Goal: Information Seeking & Learning: Find specific fact

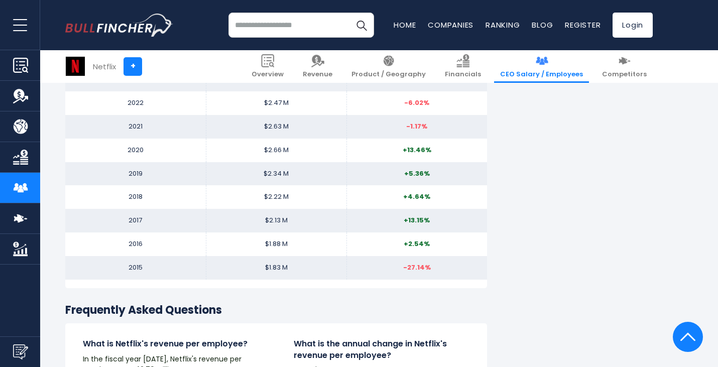
scroll to position [1143, 0]
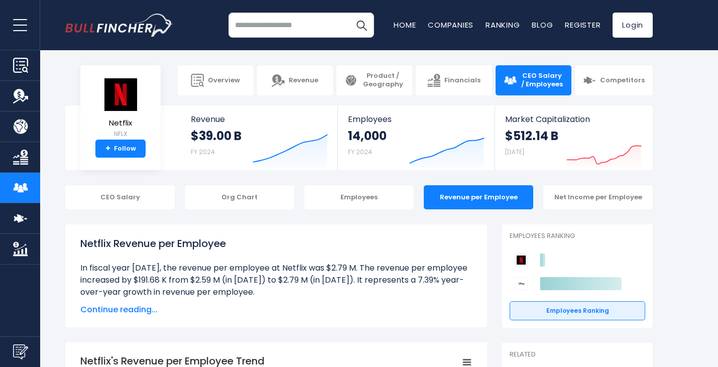
click at [141, 305] on span "Continue reading..." at bounding box center [276, 310] width 392 height 12
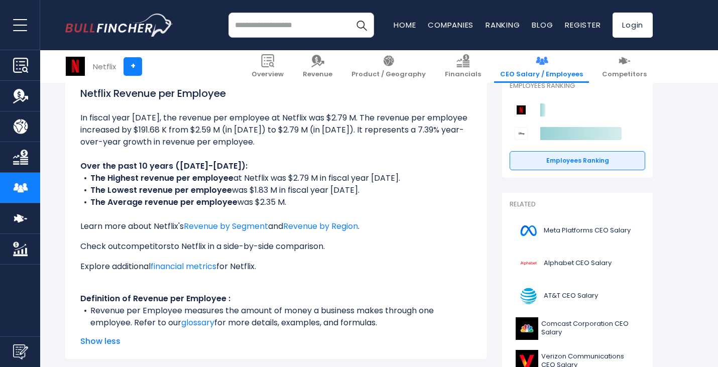
scroll to position [151, 0]
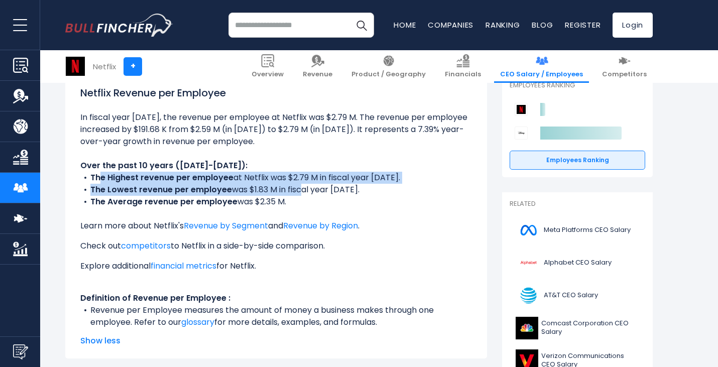
drag, startPoint x: 101, startPoint y: 183, endPoint x: 296, endPoint y: 191, distance: 195.6
click at [296, 191] on ul "In fiscal year 2024, the revenue per employee at Netflix was $2.79 M. The reven…" at bounding box center [276, 220] width 392 height 217
click at [296, 191] on li "The Lowest revenue per employee was $1.83 M in fiscal year 2015." at bounding box center [276, 190] width 392 height 12
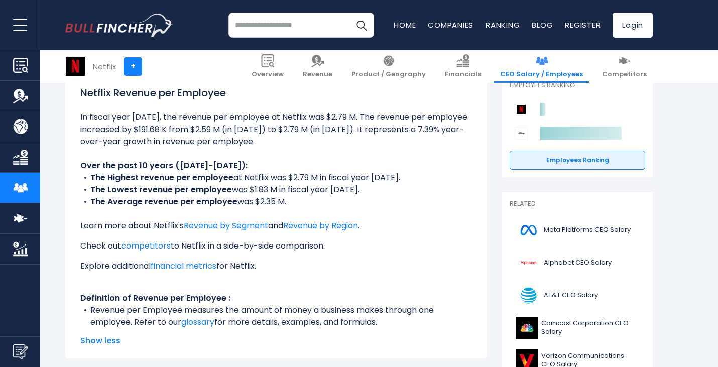
drag, startPoint x: 297, startPoint y: 206, endPoint x: 68, endPoint y: 170, distance: 231.9
click at [68, 170] on div "Netflix Revenue per Employee In fiscal year 2024, the revenue per employee at N…" at bounding box center [276, 216] width 422 height 285
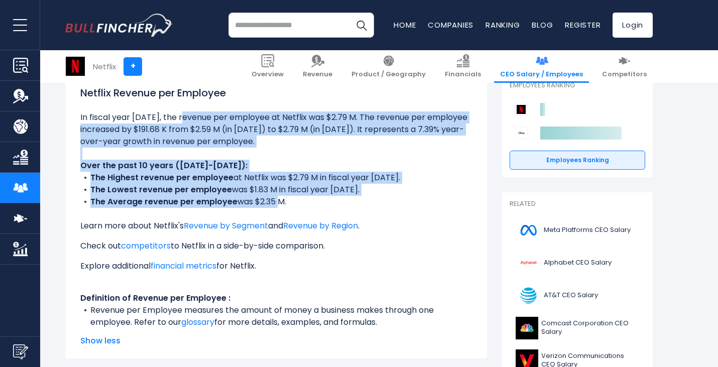
drag, startPoint x: 89, startPoint y: 120, endPoint x: 276, endPoint y: 207, distance: 206.6
click at [276, 207] on ul "In fiscal year 2024, the revenue per employee at Netflix was $2.79 M. The reven…" at bounding box center [276, 220] width 392 height 217
click at [276, 207] on li "The Average revenue per employee was $2.35 M." at bounding box center [276, 202] width 392 height 12
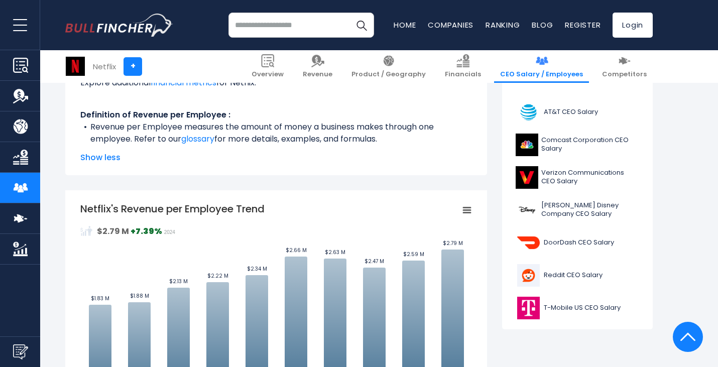
scroll to position [452, 0]
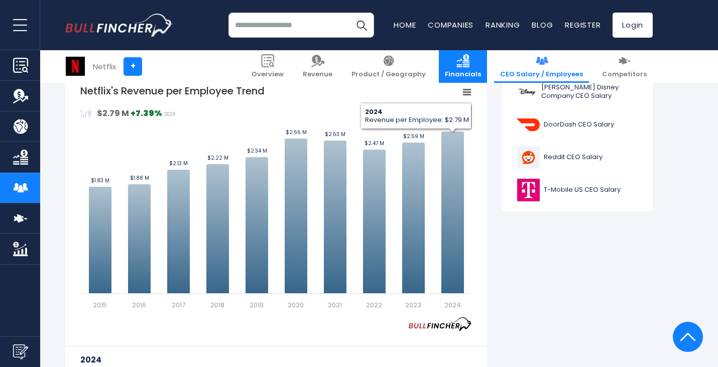
click at [467, 81] on link "Financials" at bounding box center [463, 66] width 48 height 33
click at [468, 88] on rect "Netflix's Revenue per Employee Trend" at bounding box center [467, 92] width 14 height 14
